Goal: Information Seeking & Learning: Understand process/instructions

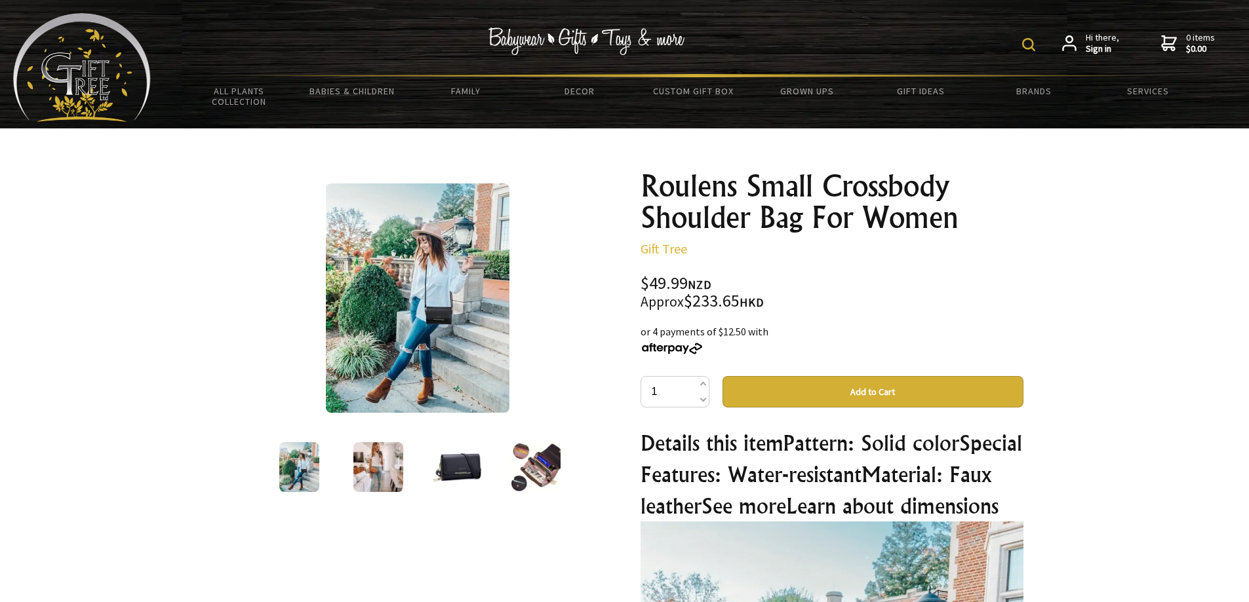
click at [440, 477] on img at bounding box center [457, 467] width 50 height 50
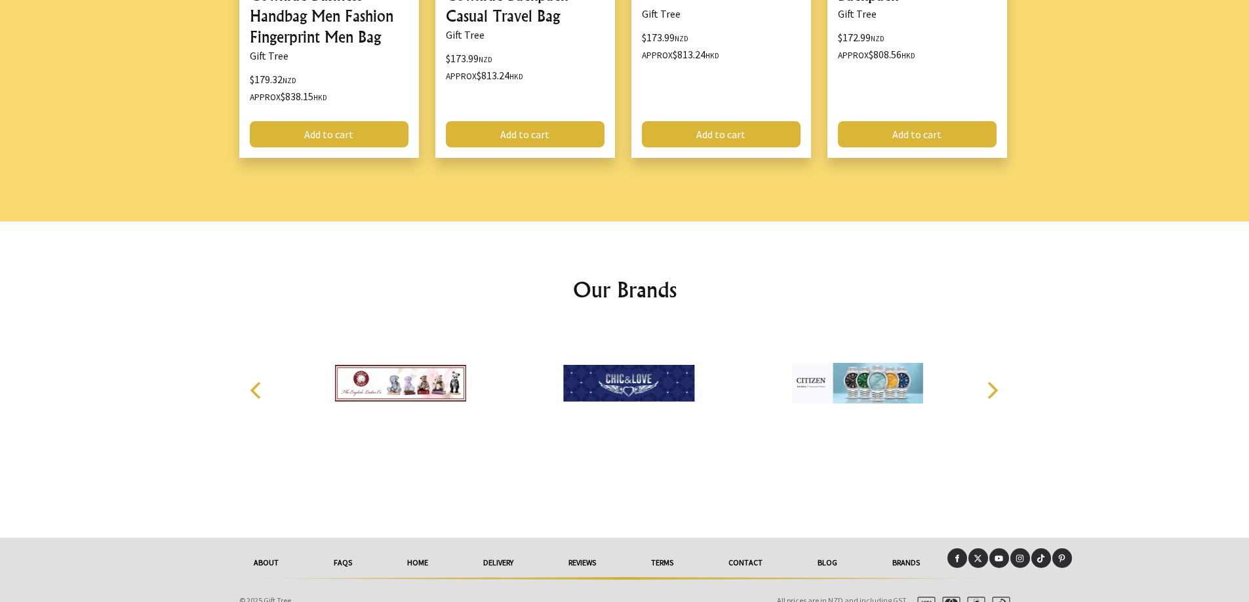
scroll to position [1749, 0]
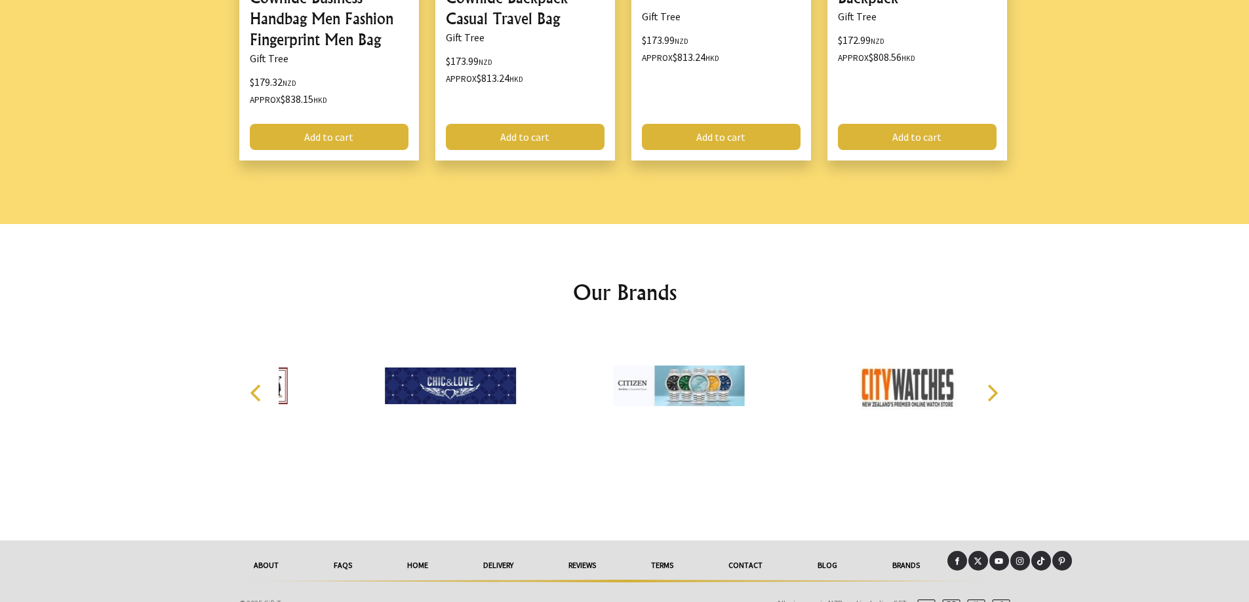
click at [496, 570] on link "delivery" at bounding box center [498, 565] width 85 height 29
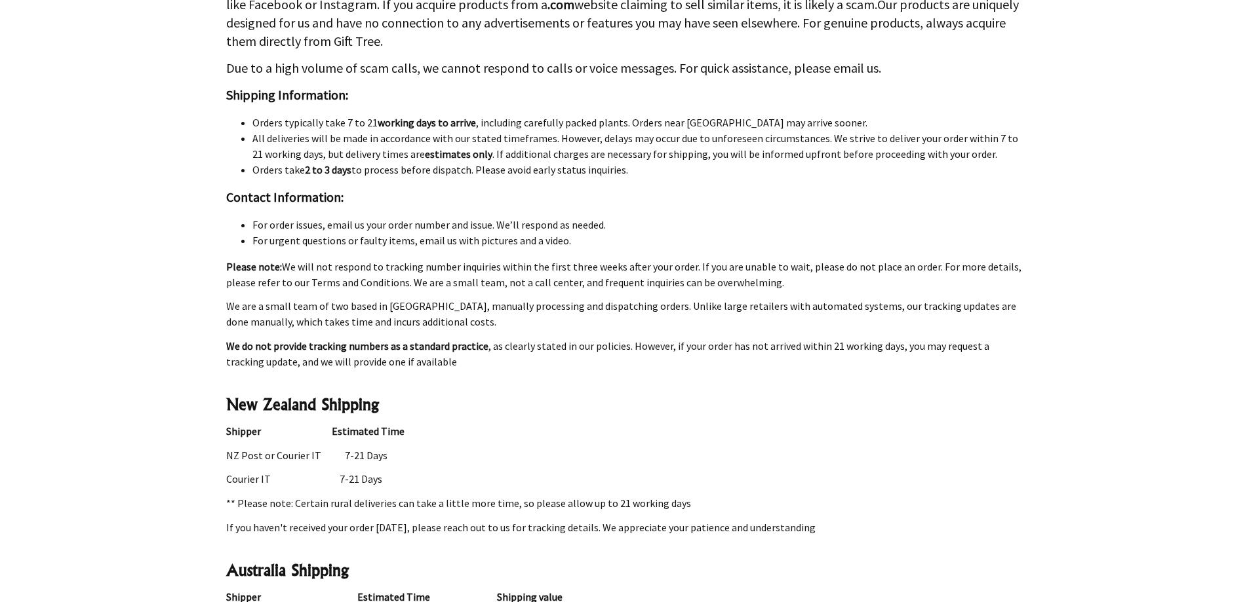
scroll to position [1508, 0]
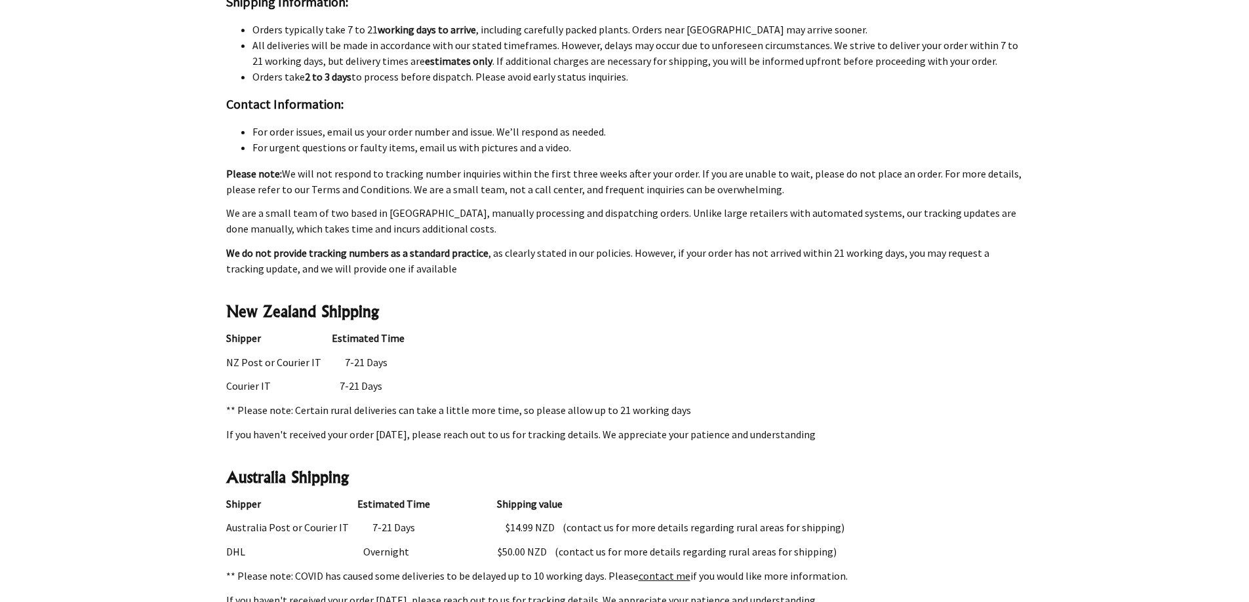
drag, startPoint x: 227, startPoint y: 365, endPoint x: 417, endPoint y: 372, distance: 190.2
click at [417, 372] on div "Shipping & Delivery We're a proud local small NZ business GiftTree NZ – A Busin…" at bounding box center [625, 344] width 818 height 3446
click at [582, 367] on p "NZ Post or Courier IT 7-21 Days" at bounding box center [624, 363] width 797 height 16
click at [410, 416] on p "** Please note: Certain rural deliveries can take a little more time, so please…" at bounding box center [624, 410] width 797 height 16
click at [395, 425] on div "Shipping & Delivery We're a proud local small NZ business GiftTree NZ – A Busin…" at bounding box center [625, 344] width 818 height 3446
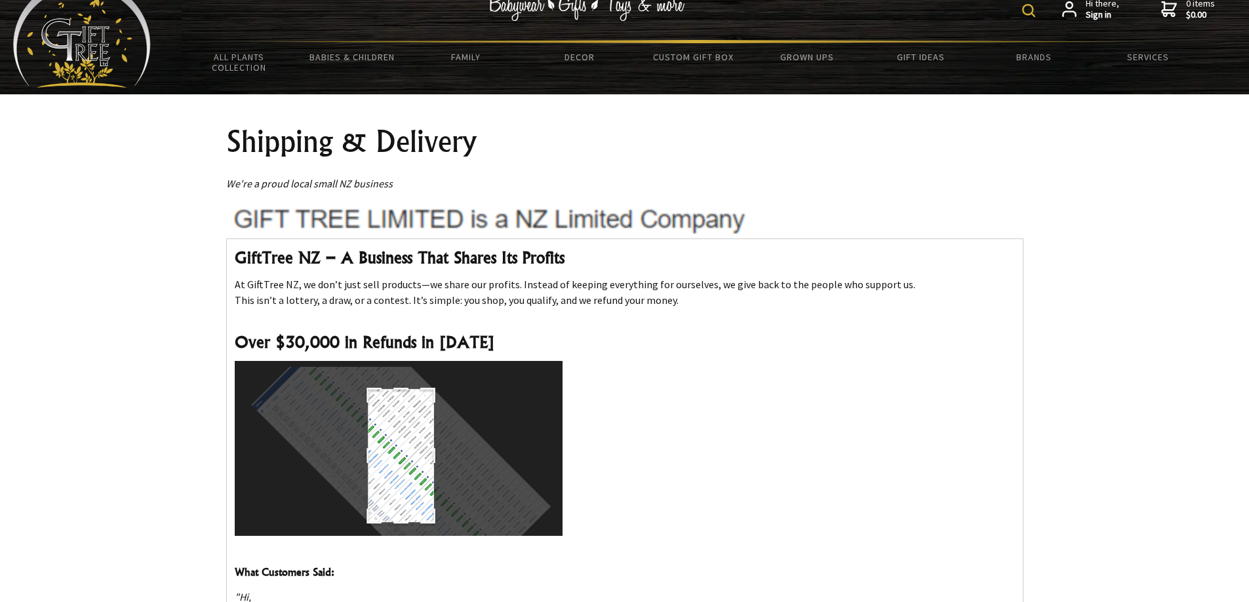
scroll to position [0, 0]
